Goal: Task Accomplishment & Management: Use online tool/utility

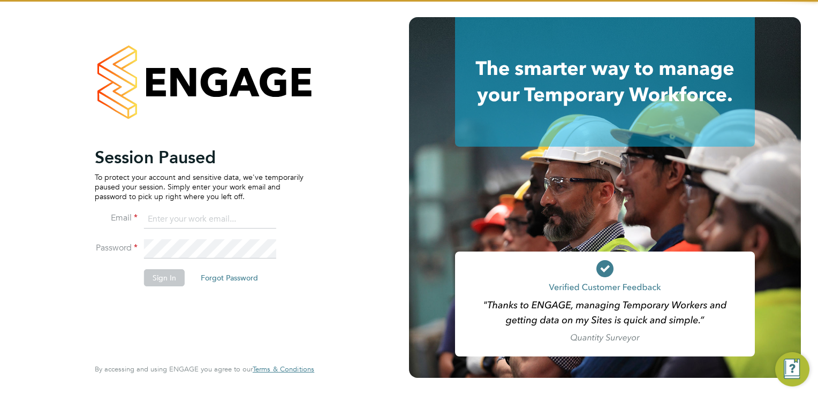
type input "[PERSON_NAME][EMAIL_ADDRESS][DOMAIN_NAME]"
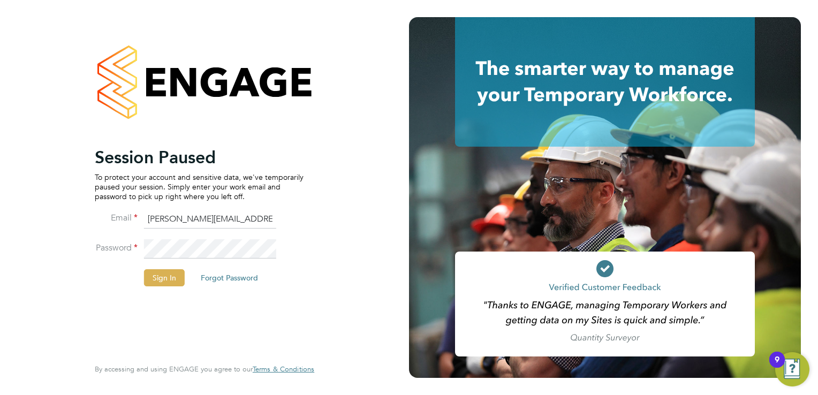
click at [157, 275] on button "Sign In" at bounding box center [164, 277] width 41 height 17
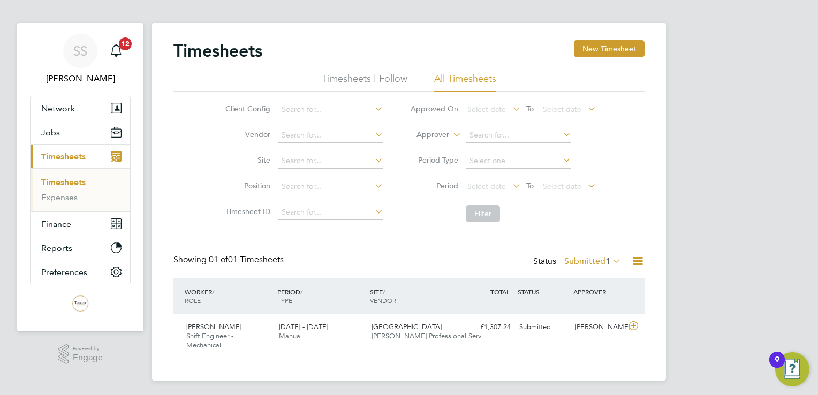
scroll to position [9, 0]
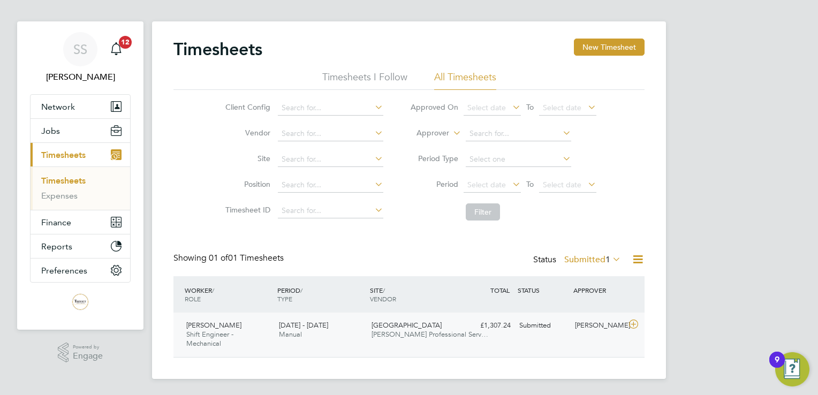
click at [236, 335] on div "[PERSON_NAME] Shift Engineer - Mechanical [DATE] - [DATE]" at bounding box center [228, 335] width 93 height 36
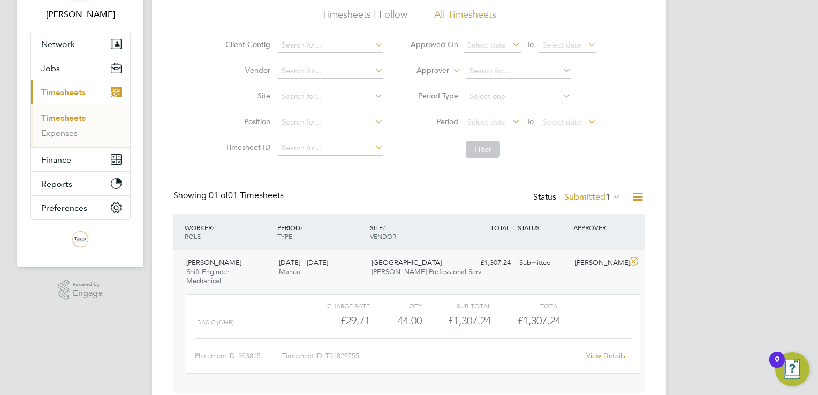
scroll to position [107, 0]
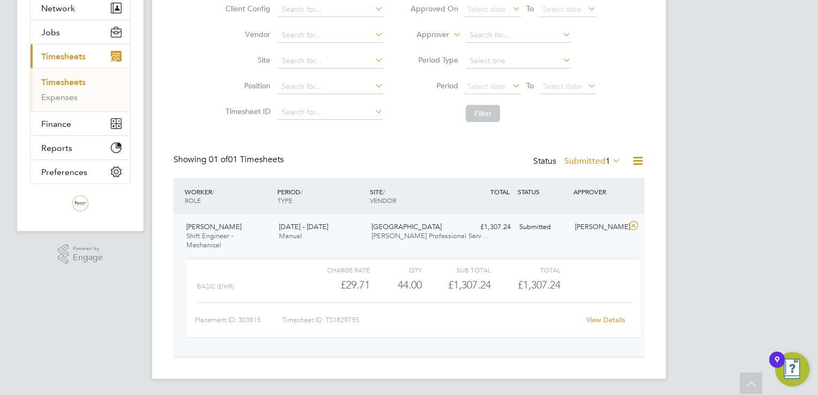
click at [593, 316] on link "View Details" at bounding box center [606, 319] width 39 height 9
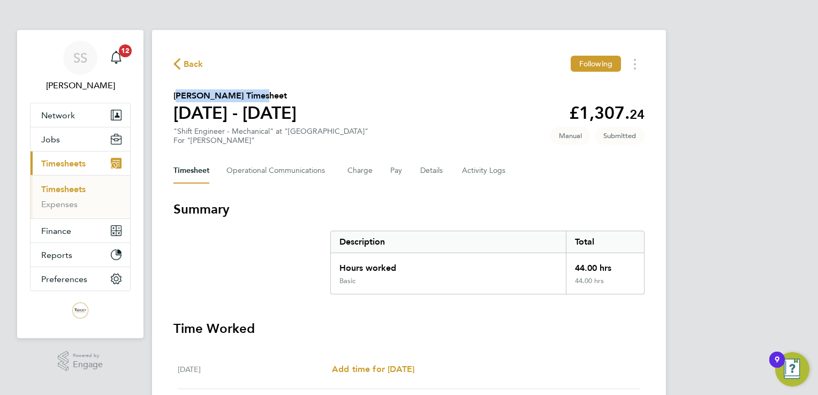
drag, startPoint x: 174, startPoint y: 95, endPoint x: 253, endPoint y: 95, distance: 78.7
click at [253, 95] on h2 "[PERSON_NAME] Timesheet" at bounding box center [235, 95] width 123 height 13
click at [250, 95] on h2 "[PERSON_NAME] Timesheet" at bounding box center [235, 95] width 123 height 13
drag, startPoint x: 244, startPoint y: 96, endPoint x: 176, endPoint y: 94, distance: 68.6
click at [176, 94] on h2 "[PERSON_NAME] Timesheet" at bounding box center [235, 95] width 123 height 13
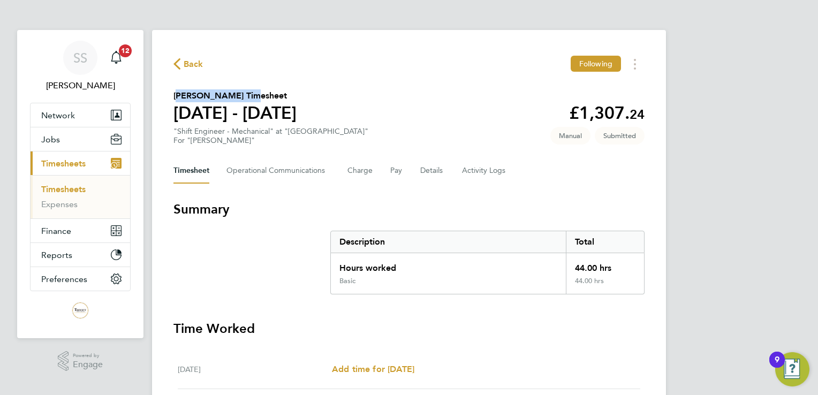
copy h2 "[PERSON_NAME]"
click at [196, 64] on span "Back" at bounding box center [194, 64] width 20 height 13
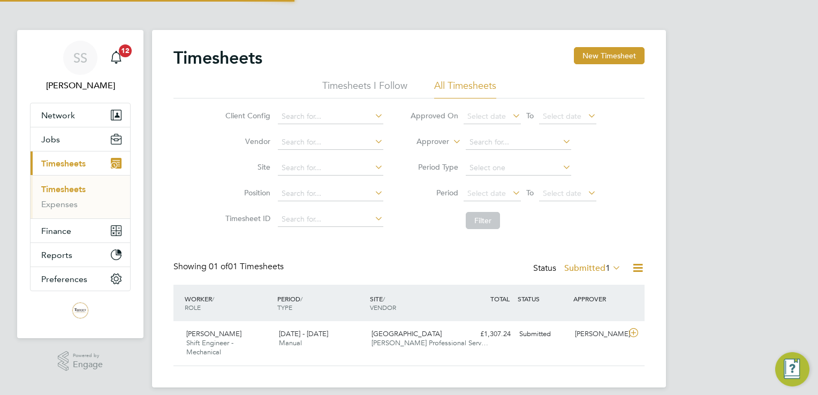
scroll to position [27, 93]
click at [61, 110] on span "Network" at bounding box center [58, 115] width 34 height 10
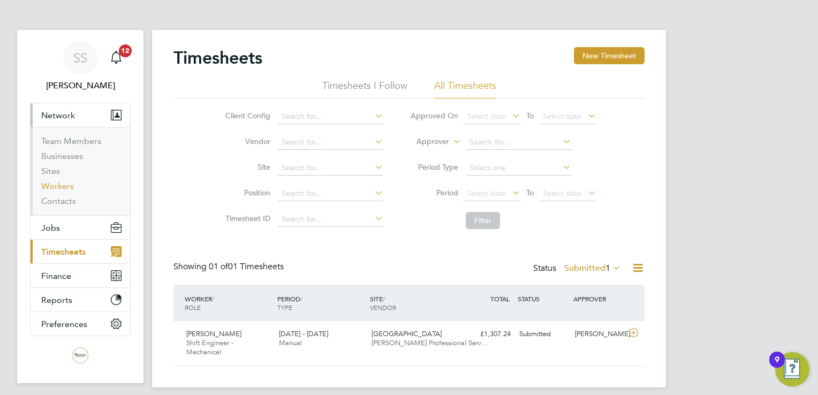
click at [56, 186] on link "Workers" at bounding box center [57, 186] width 33 height 10
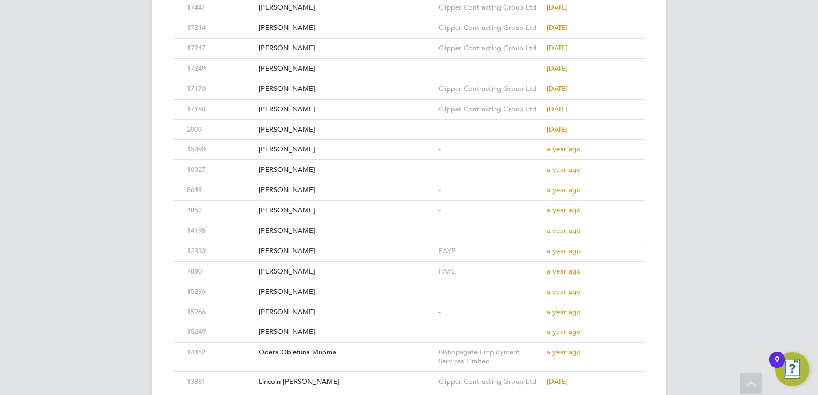
scroll to position [416, 0]
